Goal: Task Accomplishment & Management: Use online tool/utility

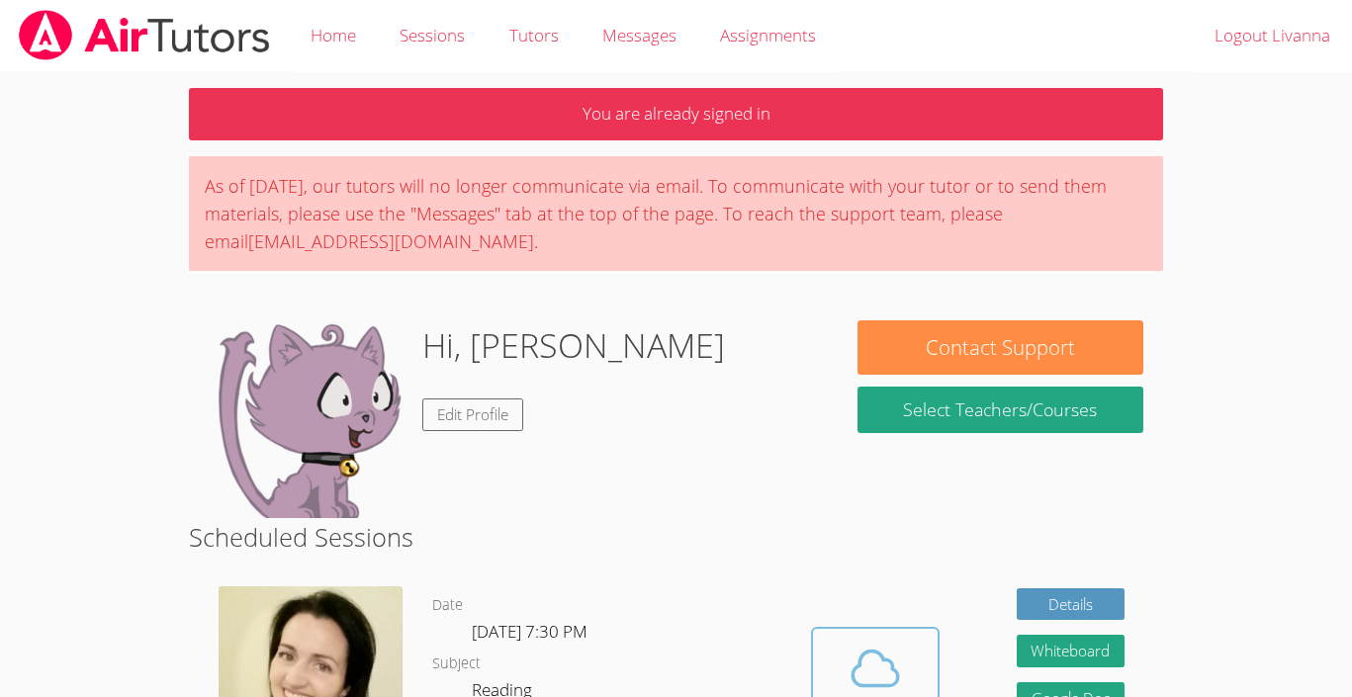
click at [873, 641] on icon at bounding box center [874, 668] width 55 height 55
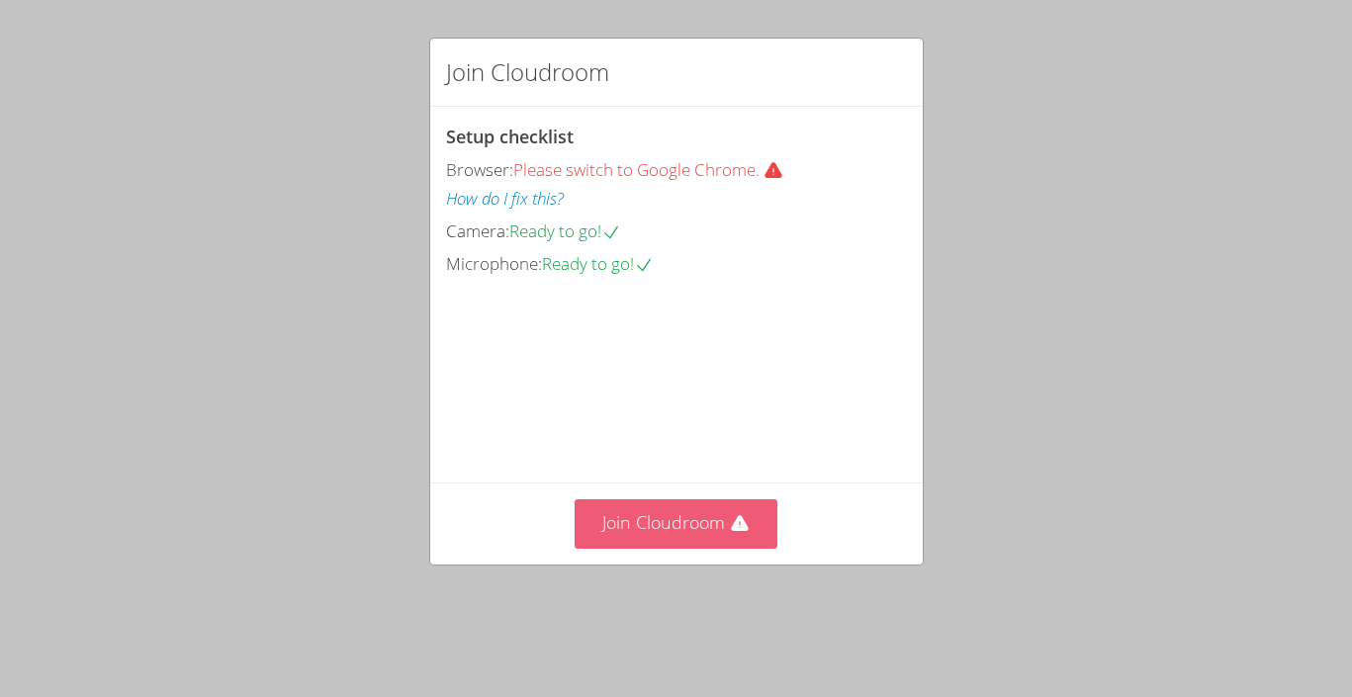
click at [693, 547] on button "Join Cloudroom" at bounding box center [675, 523] width 203 height 48
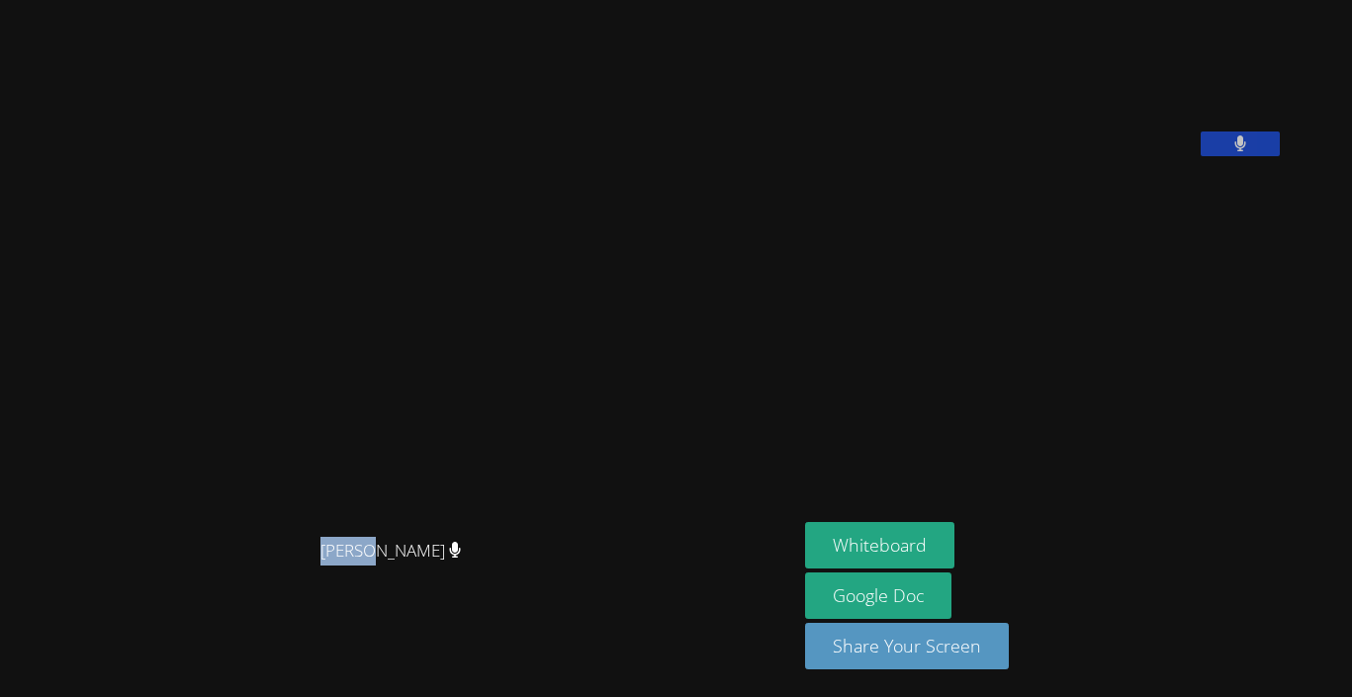
drag, startPoint x: 315, startPoint y: 515, endPoint x: 251, endPoint y: 450, distance: 91.6
click at [251, 450] on div "Shelly Fisher Shelly Fisher" at bounding box center [398, 348] width 781 height 518
click at [281, 629] on div "Shelly Fisher Shelly Fisher" at bounding box center [398, 348] width 781 height 681
click at [805, 538] on button "Whiteboard" at bounding box center [879, 545] width 149 height 46
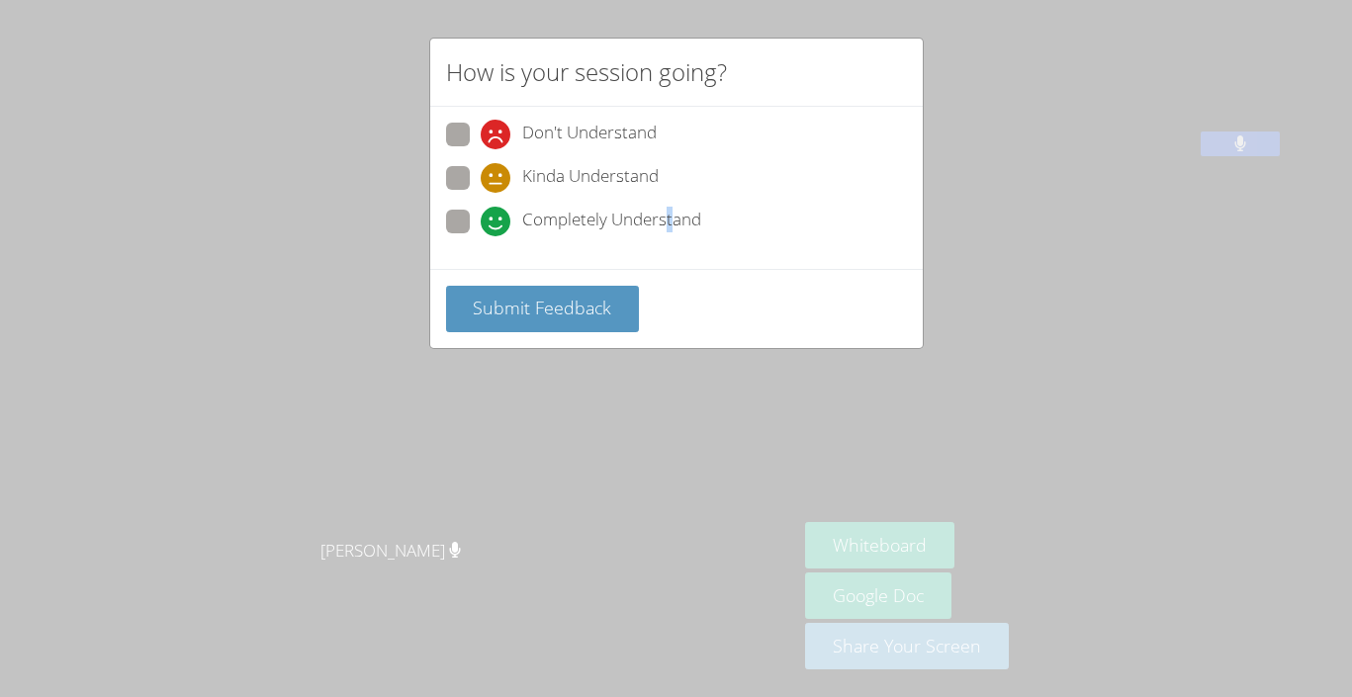
click at [670, 218] on span "Completely Understand" at bounding box center [611, 222] width 179 height 30
click at [497, 218] on input "Completely Understand" at bounding box center [489, 218] width 17 height 17
radio input "true"
click at [576, 300] on span "Submit Feedback" at bounding box center [542, 308] width 138 height 24
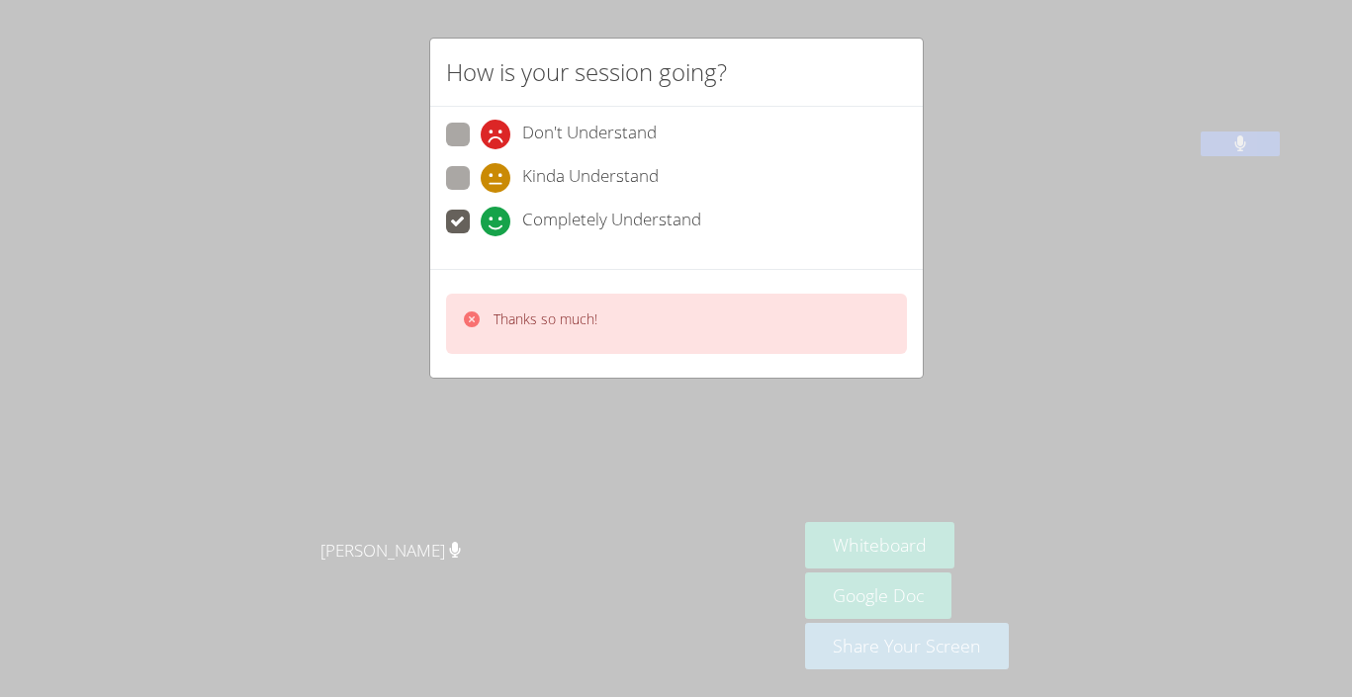
drag, startPoint x: 597, startPoint y: 318, endPoint x: 582, endPoint y: 297, distance: 26.3
click at [597, 318] on div "Thanks so much!" at bounding box center [676, 324] width 461 height 60
